Goal: Task Accomplishment & Management: Use online tool/utility

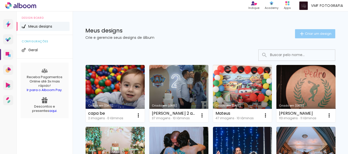
click at [317, 37] on paper-button "Criar um design" at bounding box center [315, 33] width 40 height 9
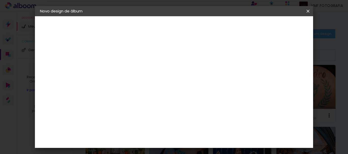
click at [123, 64] on input at bounding box center [123, 68] width 0 height 8
type input "[PERSON_NAME] e Cris"
type paper-input "[PERSON_NAME] e Cris"
click at [175, 24] on paper-button "Avançar" at bounding box center [162, 27] width 25 height 9
click at [162, 97] on input at bounding box center [135, 97] width 51 height 6
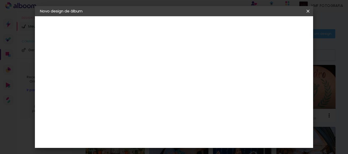
type input "pó"
type paper-input "pó"
click at [136, 117] on div "PósClick" at bounding box center [128, 115] width 17 height 4
click at [136, 116] on div "PósClick" at bounding box center [128, 115] width 17 height 4
click at [152, 95] on input "pó" at bounding box center [130, 97] width 41 height 6
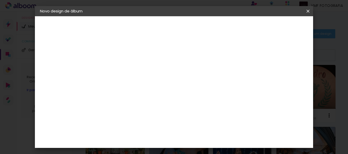
click at [152, 95] on input "pó" at bounding box center [130, 97] width 41 height 6
click at [218, 30] on paper-button "Avançar" at bounding box center [205, 27] width 25 height 9
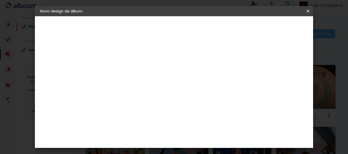
click at [143, 85] on input "text" at bounding box center [133, 89] width 20 height 8
click at [180, 94] on paper-item "Plus" at bounding box center [207, 95] width 102 height 10
type input "Plus"
click at [157, 103] on span "30 × 30" at bounding box center [146, 108] width 24 height 10
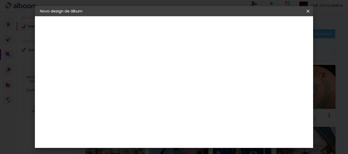
click at [0, 0] on slot "Avançar" at bounding box center [0, 0] width 0 height 0
click at [205, 30] on paper-button "Iniciar design" at bounding box center [194, 29] width 22 height 12
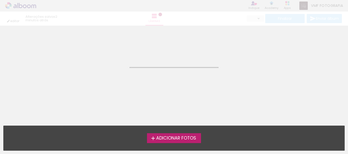
click at [177, 137] on span "Adicionar Fotos" at bounding box center [176, 138] width 40 height 5
click at [0, 0] on input "file" at bounding box center [0, 0] width 0 height 0
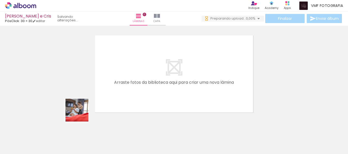
drag, startPoint x: 55, startPoint y: 139, endPoint x: 89, endPoint y: 120, distance: 39.2
click at [116, 95] on quentale-workspace at bounding box center [174, 77] width 348 height 154
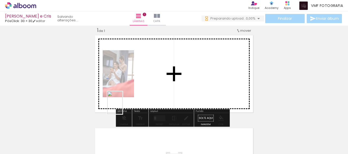
drag, startPoint x: 77, startPoint y: 139, endPoint x: 122, endPoint y: 107, distance: 55.7
click at [122, 107] on quentale-workspace at bounding box center [174, 77] width 348 height 154
drag, startPoint x: 111, startPoint y: 136, endPoint x: 142, endPoint y: 89, distance: 55.9
click at [142, 89] on quentale-workspace at bounding box center [174, 77] width 348 height 154
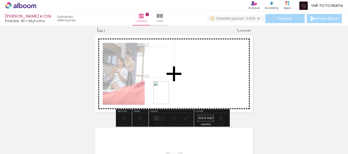
drag, startPoint x: 133, startPoint y: 137, endPoint x: 168, endPoint y: 97, distance: 53.6
click at [168, 97] on quentale-workspace at bounding box center [174, 77] width 348 height 154
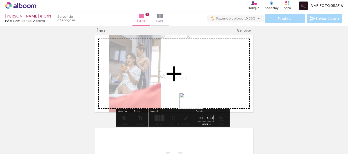
drag, startPoint x: 191, startPoint y: 136, endPoint x: 194, endPoint y: 104, distance: 32.5
click at [194, 104] on quentale-workspace at bounding box center [174, 77] width 348 height 154
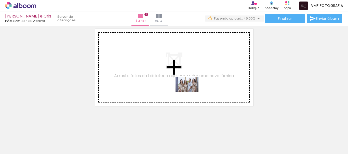
drag, startPoint x: 227, startPoint y: 142, endPoint x: 191, endPoint y: 92, distance: 61.9
click at [191, 92] on quentale-workspace at bounding box center [174, 77] width 348 height 154
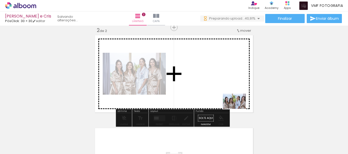
drag, startPoint x: 275, startPoint y: 138, endPoint x: 238, endPoint y: 109, distance: 46.8
click at [238, 109] on quentale-workspace at bounding box center [174, 77] width 348 height 154
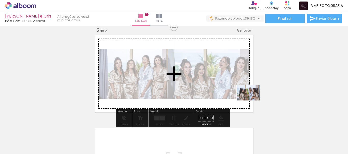
drag, startPoint x: 306, startPoint y: 138, endPoint x: 252, endPoint y: 101, distance: 65.4
click at [252, 101] on quentale-workspace at bounding box center [174, 77] width 348 height 154
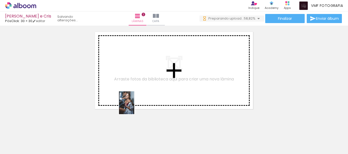
drag, startPoint x: 134, startPoint y: 133, endPoint x: 134, endPoint y: 107, distance: 26.5
click at [134, 107] on quentale-workspace at bounding box center [174, 77] width 348 height 154
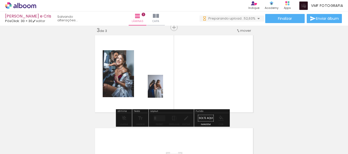
drag, startPoint x: 165, startPoint y: 138, endPoint x: 163, endPoint y: 90, distance: 47.6
click at [163, 90] on quentale-workspace at bounding box center [174, 77] width 348 height 154
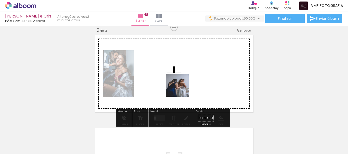
drag, startPoint x: 169, startPoint y: 140, endPoint x: 181, endPoint y: 89, distance: 52.0
click at [181, 89] on quentale-workspace at bounding box center [174, 77] width 348 height 154
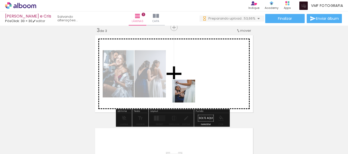
drag, startPoint x: 188, startPoint y: 135, endPoint x: 188, endPoint y: 84, distance: 50.9
click at [188, 84] on quentale-workspace at bounding box center [174, 77] width 348 height 154
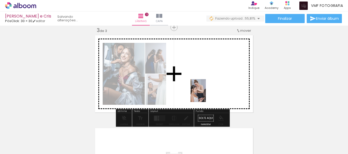
drag, startPoint x: 207, startPoint y: 102, endPoint x: 206, endPoint y: 95, distance: 7.6
click at [206, 95] on quentale-workspace at bounding box center [174, 77] width 348 height 154
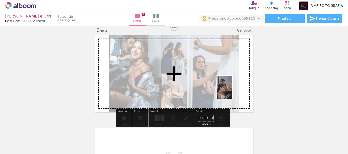
drag, startPoint x: 237, startPoint y: 102, endPoint x: 232, endPoint y: 91, distance: 11.9
click at [232, 91] on quentale-workspace at bounding box center [174, 77] width 348 height 154
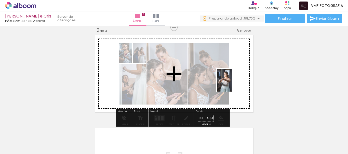
drag, startPoint x: 272, startPoint y: 138, endPoint x: 232, endPoint y: 84, distance: 66.7
click at [232, 84] on quentale-workspace at bounding box center [174, 77] width 348 height 154
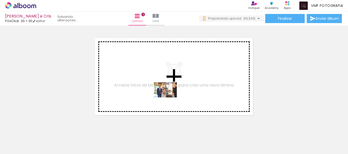
drag, startPoint x: 183, startPoint y: 138, endPoint x: 169, endPoint y: 98, distance: 43.1
click at [169, 98] on quentale-workspace at bounding box center [174, 77] width 348 height 154
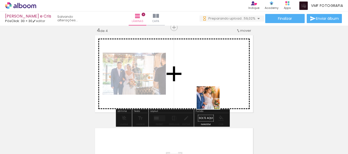
drag, startPoint x: 265, startPoint y: 143, endPoint x: 212, endPoint y: 102, distance: 67.2
click at [212, 102] on quentale-workspace at bounding box center [174, 77] width 348 height 154
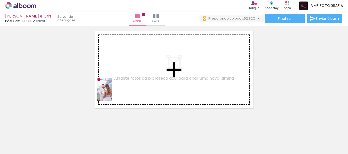
drag, startPoint x: 93, startPoint y: 140, endPoint x: 112, endPoint y: 93, distance: 50.7
click at [112, 93] on quentale-workspace at bounding box center [174, 77] width 348 height 154
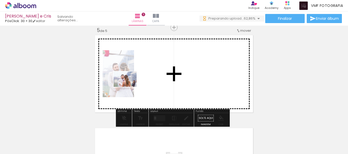
drag, startPoint x: 110, startPoint y: 135, endPoint x: 129, endPoint y: 87, distance: 51.2
click at [129, 87] on quentale-workspace at bounding box center [174, 77] width 348 height 154
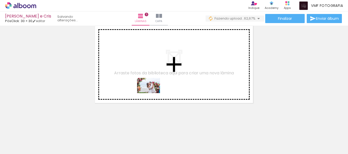
drag, startPoint x: 152, startPoint y: 138, endPoint x: 152, endPoint y: 93, distance: 45.0
click at [152, 93] on quentale-workspace at bounding box center [174, 77] width 348 height 154
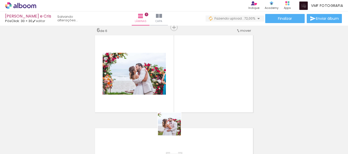
drag, startPoint x: 171, startPoint y: 138, endPoint x: 184, endPoint y: 94, distance: 45.5
click at [184, 94] on quentale-workspace at bounding box center [174, 77] width 348 height 154
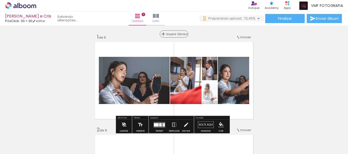
click at [171, 37] on paper-button "Inserir lâmina" at bounding box center [174, 34] width 28 height 7
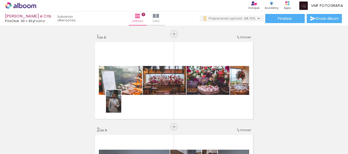
scroll to position [132, 0]
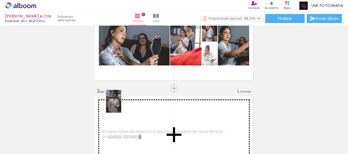
drag, startPoint x: 109, startPoint y: 141, endPoint x: 121, endPoint y: 105, distance: 37.5
click at [121, 105] on quentale-workspace at bounding box center [174, 77] width 348 height 154
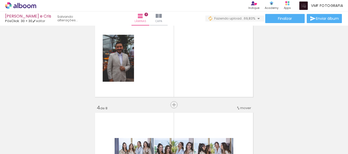
scroll to position [0, 0]
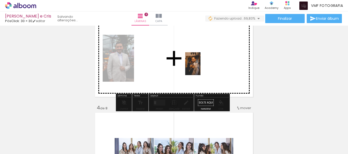
drag, startPoint x: 202, startPoint y: 135, endPoint x: 200, endPoint y: 68, distance: 67.4
click at [200, 68] on quentale-workspace at bounding box center [174, 77] width 348 height 154
